Goal: Use online tool/utility: Utilize a website feature to perform a specific function

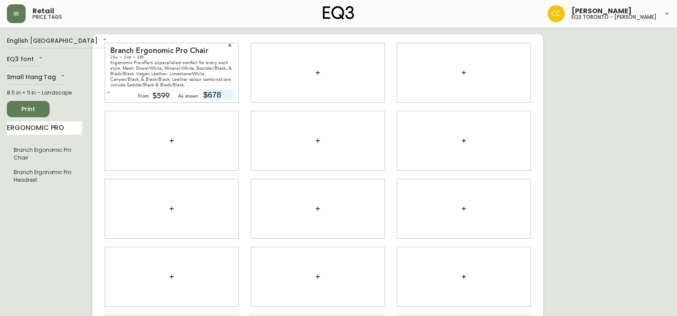
click at [230, 43] on icon "button" at bounding box center [229, 45] width 5 height 5
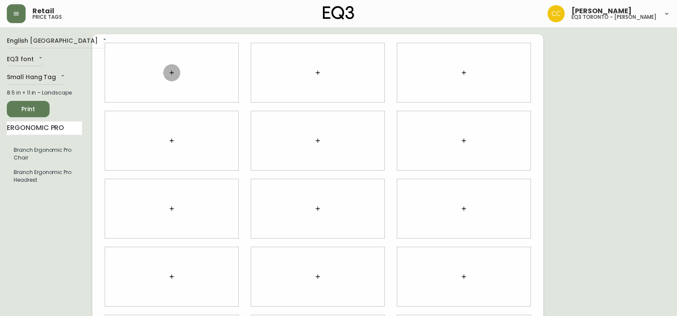
click at [172, 73] on icon "button" at bounding box center [172, 73] width 4 height 4
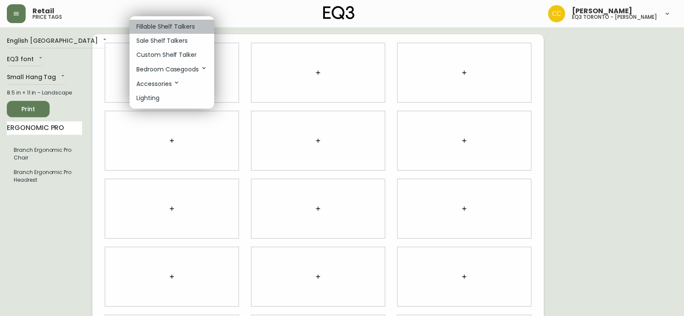
click at [178, 23] on p "Fillable Shelf Talkers" at bounding box center [165, 26] width 59 height 9
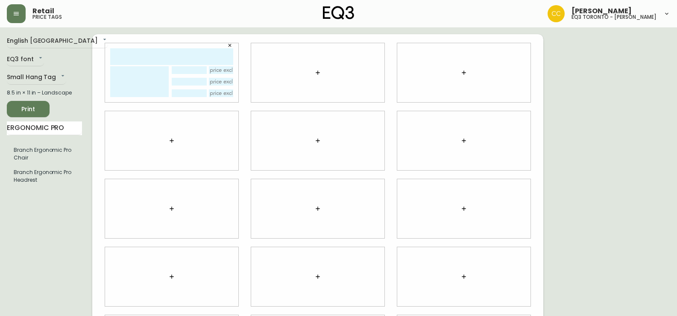
click at [153, 53] on input "text" at bounding box center [171, 56] width 123 height 17
type input "verve"
click at [317, 74] on icon "button" at bounding box center [318, 72] width 7 height 7
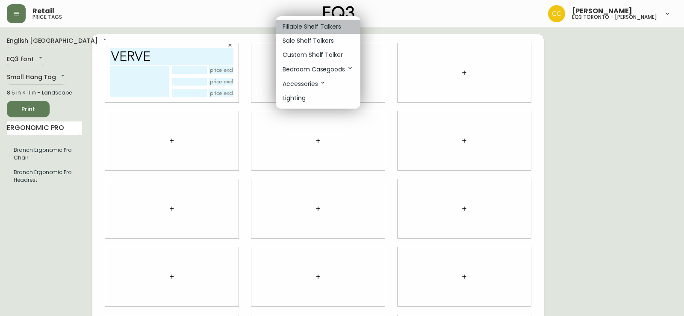
click at [302, 25] on p "Fillable Shelf Talkers" at bounding box center [312, 26] width 59 height 9
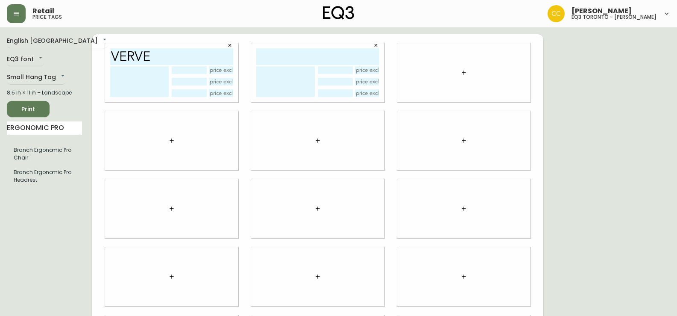
click at [306, 51] on input "text" at bounding box center [317, 56] width 123 height 17
type input "AIRE"
click at [466, 73] on icon "button" at bounding box center [464, 72] width 7 height 7
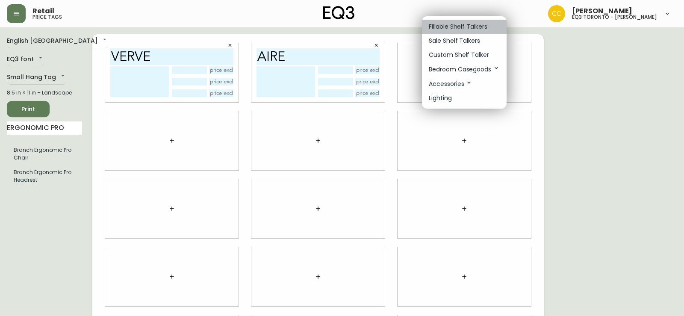
click at [444, 23] on p "Fillable Shelf Talkers" at bounding box center [458, 26] width 59 height 9
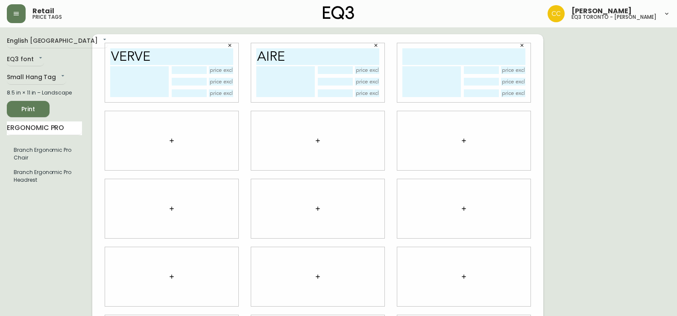
click at [438, 57] on input "text" at bounding box center [464, 56] width 123 height 17
type input "ERGONOMIC PRO"
click at [171, 141] on icon "button" at bounding box center [171, 140] width 7 height 7
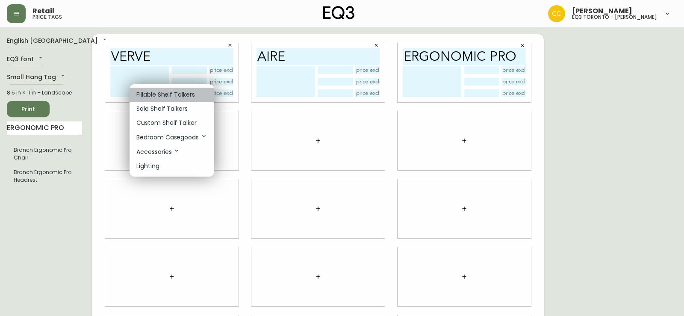
click at [163, 96] on p "Fillable Shelf Talkers" at bounding box center [165, 94] width 59 height 9
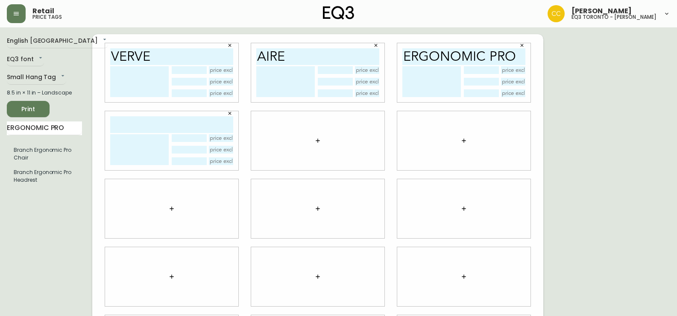
click at [159, 125] on input "text" at bounding box center [171, 124] width 123 height 17
type input "DAILY"
click at [38, 109] on span "Print" at bounding box center [28, 109] width 29 height 11
click at [62, 154] on li "Branch Ergonomic Pro Chair" at bounding box center [44, 154] width 75 height 22
click at [316, 142] on button "button" at bounding box center [317, 140] width 17 height 17
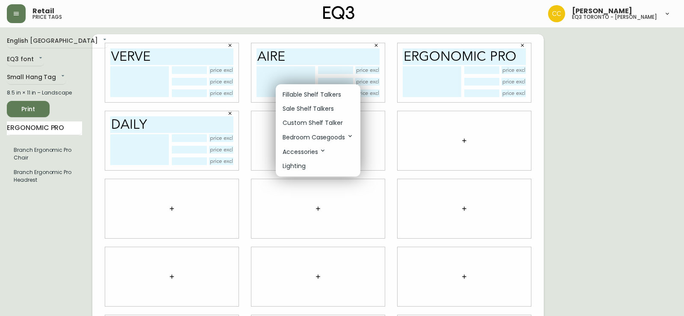
click at [308, 93] on p "Fillable Shelf Talkers" at bounding box center [312, 94] width 59 height 9
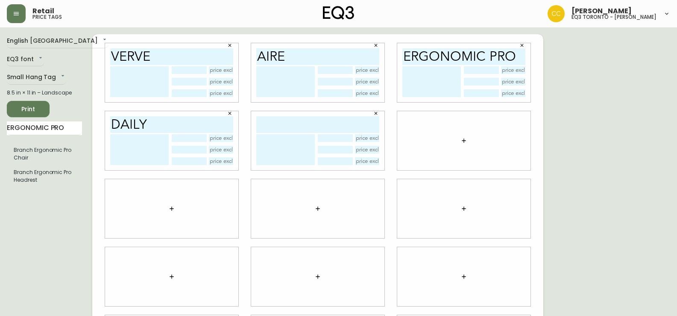
click at [303, 121] on input "text" at bounding box center [317, 124] width 123 height 17
type input "ERGONOMIC PRO"
click at [463, 141] on icon "button" at bounding box center [464, 140] width 4 height 4
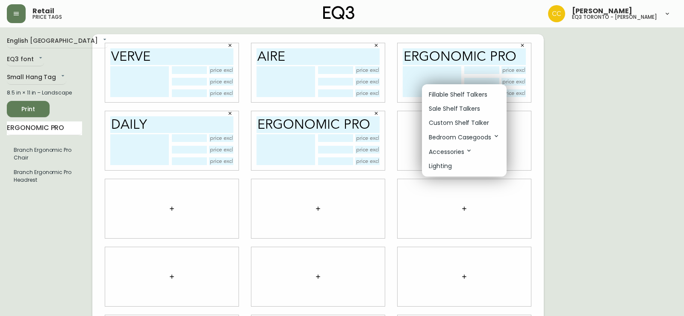
click at [461, 94] on p "Fillable Shelf Talkers" at bounding box center [458, 94] width 59 height 9
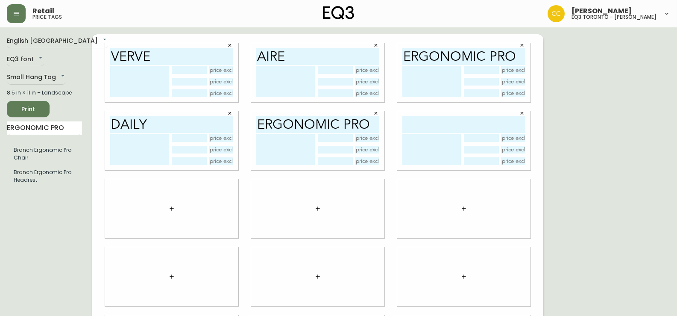
click at [435, 128] on input "text" at bounding box center [464, 124] width 123 height 17
type input "ERGONOMIC PRO"
drag, startPoint x: 230, startPoint y: 117, endPoint x: 225, endPoint y: 108, distance: 10.6
click at [230, 117] on button "button" at bounding box center [230, 113] width 13 height 13
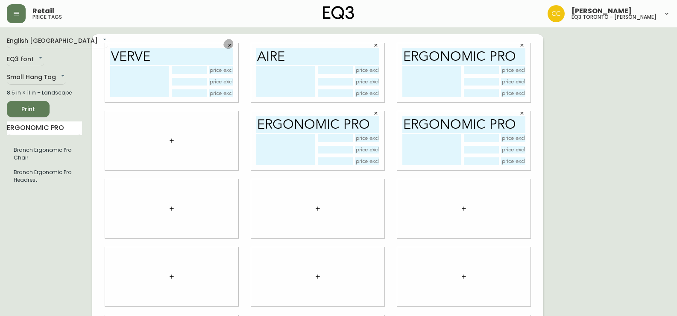
click at [229, 44] on icon "button" at bounding box center [229, 45] width 5 height 5
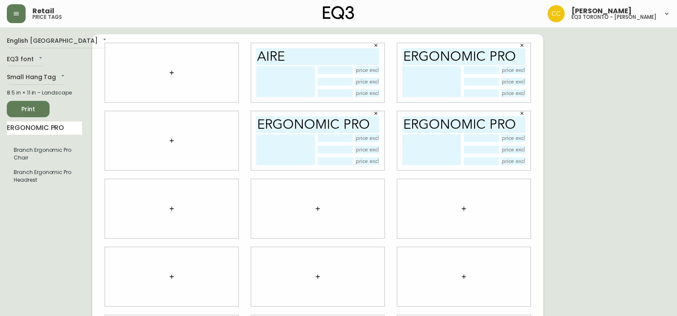
click at [371, 46] on button "button" at bounding box center [376, 45] width 13 height 13
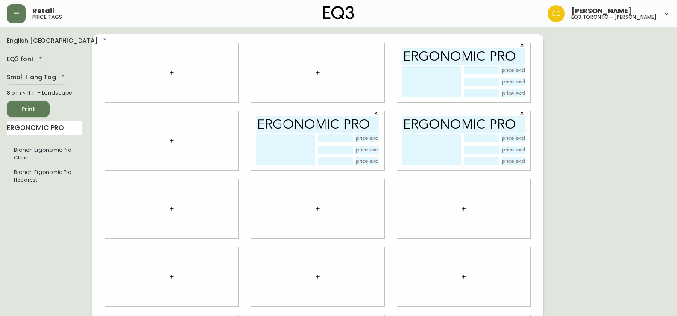
click at [521, 46] on icon "button" at bounding box center [522, 45] width 3 height 3
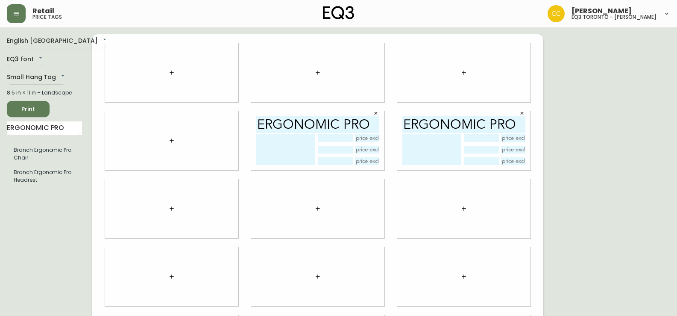
click at [35, 107] on span "Print" at bounding box center [28, 109] width 29 height 11
click at [26, 109] on span "Print" at bounding box center [28, 109] width 29 height 11
click at [171, 207] on icon "button" at bounding box center [171, 208] width 7 height 7
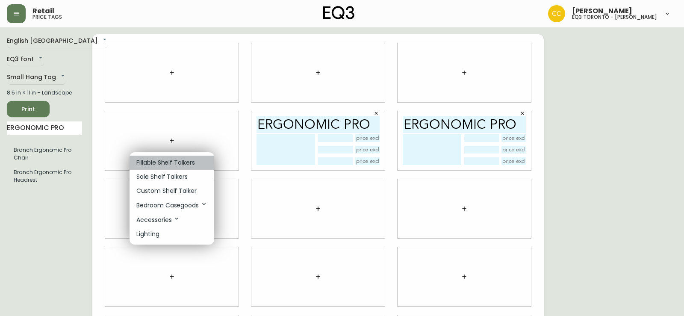
click at [159, 161] on p "Fillable Shelf Talkers" at bounding box center [165, 162] width 59 height 9
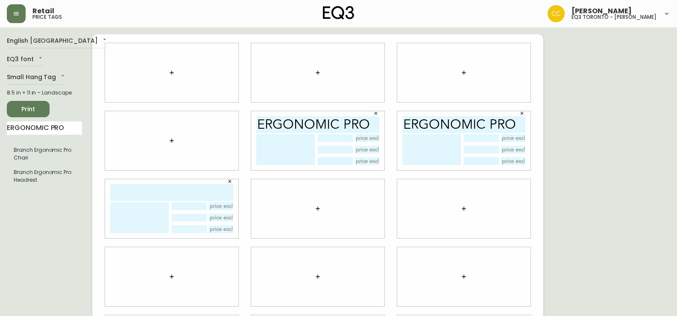
click at [153, 189] on input "text" at bounding box center [171, 192] width 123 height 17
type input "soft"
click at [77, 129] on div "English Canada en_CA EQ3 font EQ3 Small Hang Tag small 8.5 in × 11 in – Landsca…" at bounding box center [49, 208] width 85 height 349
click at [73, 127] on input "ERGONOMIC PRO" at bounding box center [44, 128] width 75 height 14
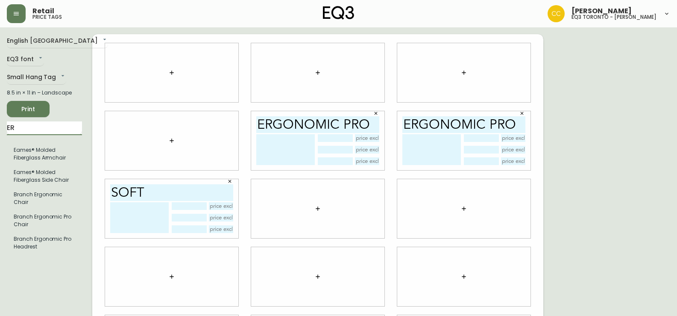
type input "E"
type input "soft"
click at [229, 181] on icon "button" at bounding box center [229, 181] width 5 height 5
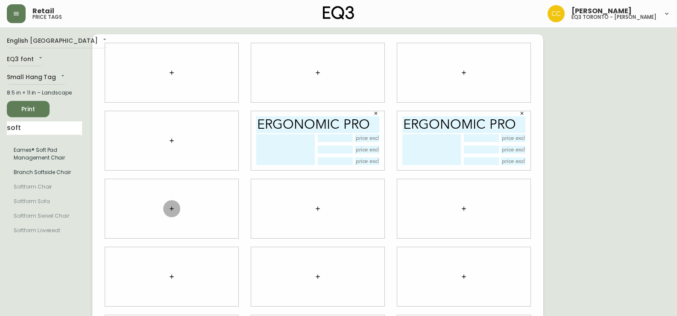
click at [171, 207] on icon "button" at bounding box center [171, 208] width 7 height 7
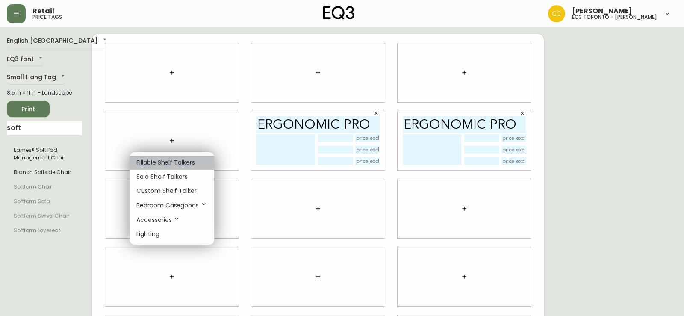
click at [169, 159] on p "Fillable Shelf Talkers" at bounding box center [165, 162] width 59 height 9
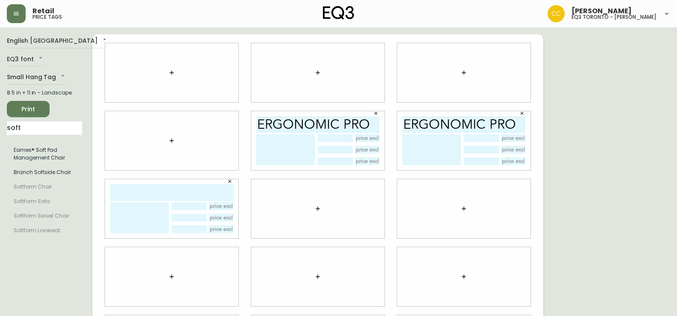
click at [159, 191] on input "text" at bounding box center [171, 192] width 123 height 17
type input "softside"
click at [317, 205] on icon "button" at bounding box center [318, 208] width 7 height 7
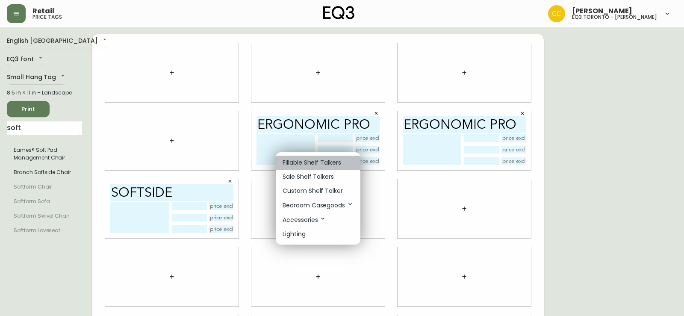
click at [310, 163] on p "Fillable Shelf Talkers" at bounding box center [312, 162] width 59 height 9
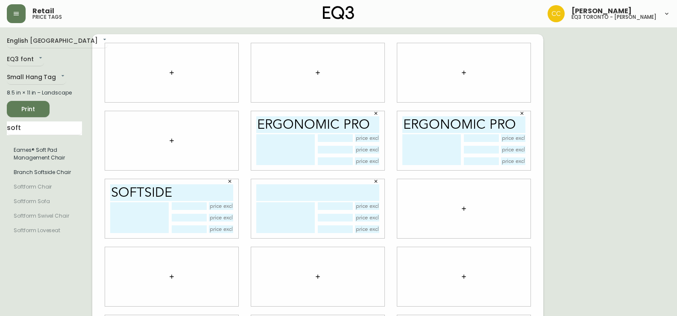
click at [312, 188] on input "text" at bounding box center [317, 192] width 123 height 17
type input "task"
click at [42, 104] on button "Print" at bounding box center [28, 109] width 43 height 16
